Goal: Check status

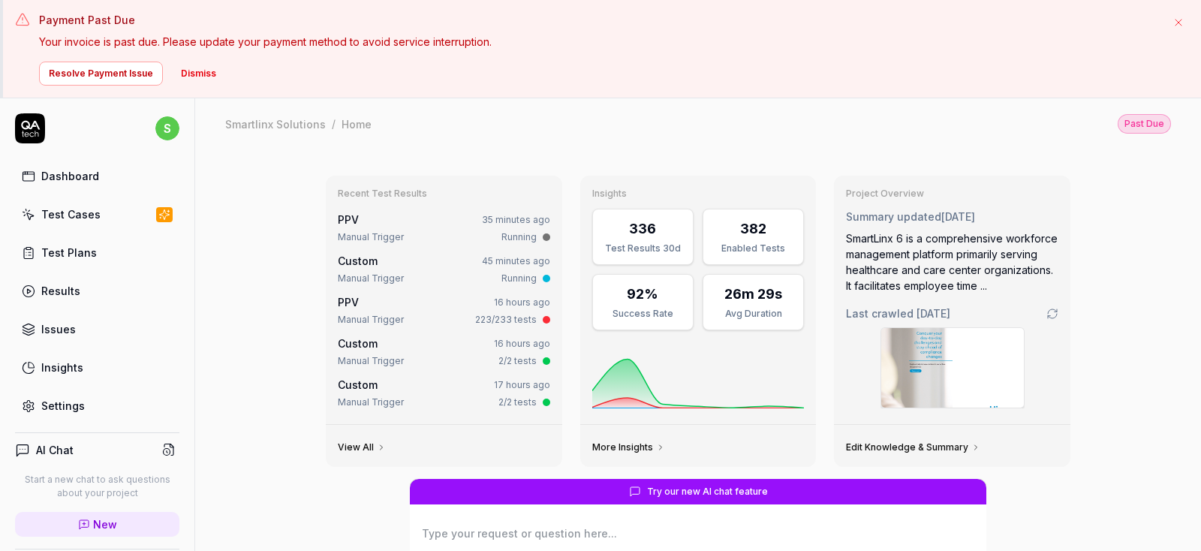
click at [71, 215] on div "Test Cases" at bounding box center [70, 214] width 59 height 16
type textarea "*"
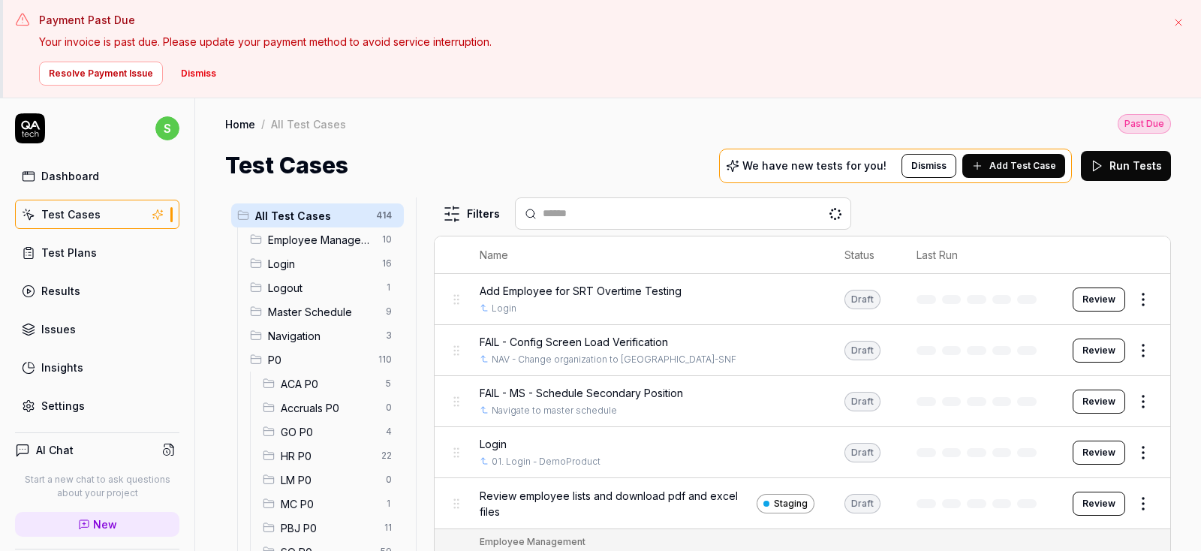
click at [57, 290] on div "Results" at bounding box center [60, 291] width 39 height 16
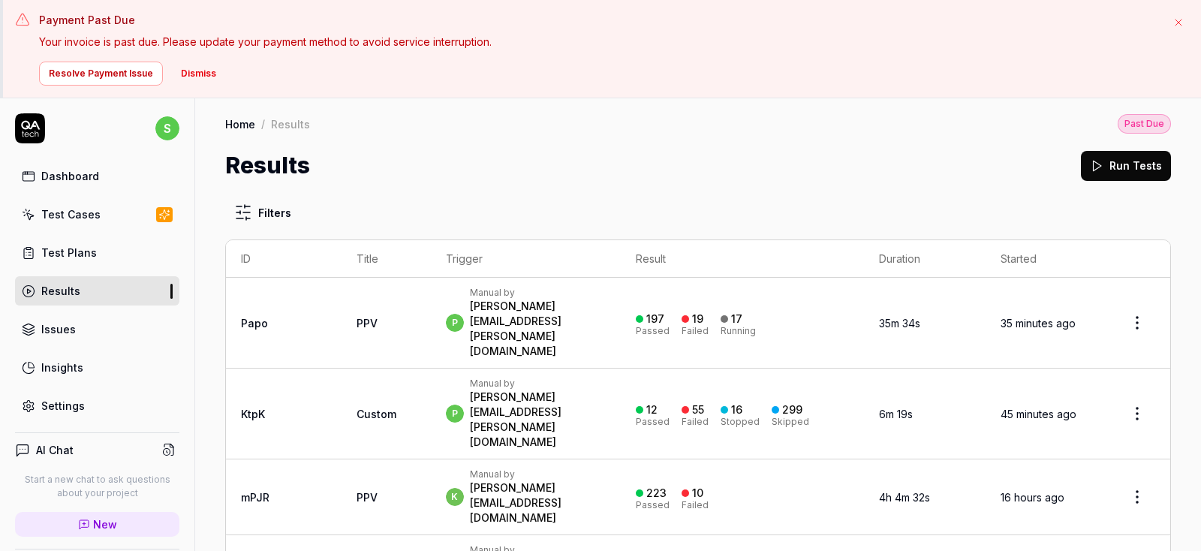
scroll to position [90, 0]
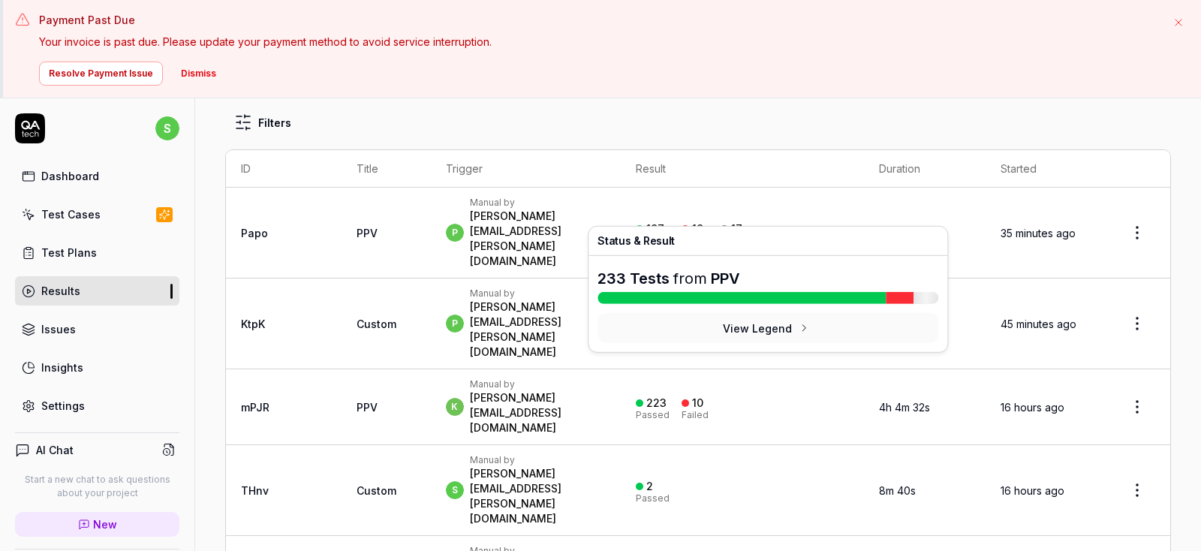
click at [709, 236] on div "Failed" at bounding box center [695, 240] width 27 height 9
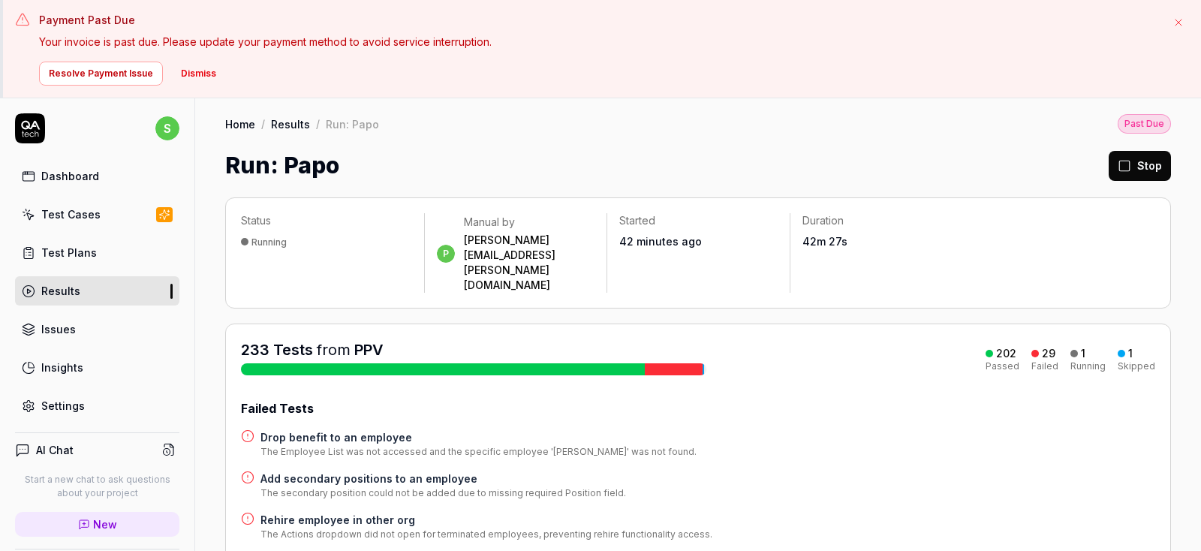
click at [1055, 347] on div "29" at bounding box center [1049, 354] width 14 height 14
click at [198, 70] on button "Dismiss" at bounding box center [198, 74] width 53 height 24
